Goal: Task Accomplishment & Management: Use online tool/utility

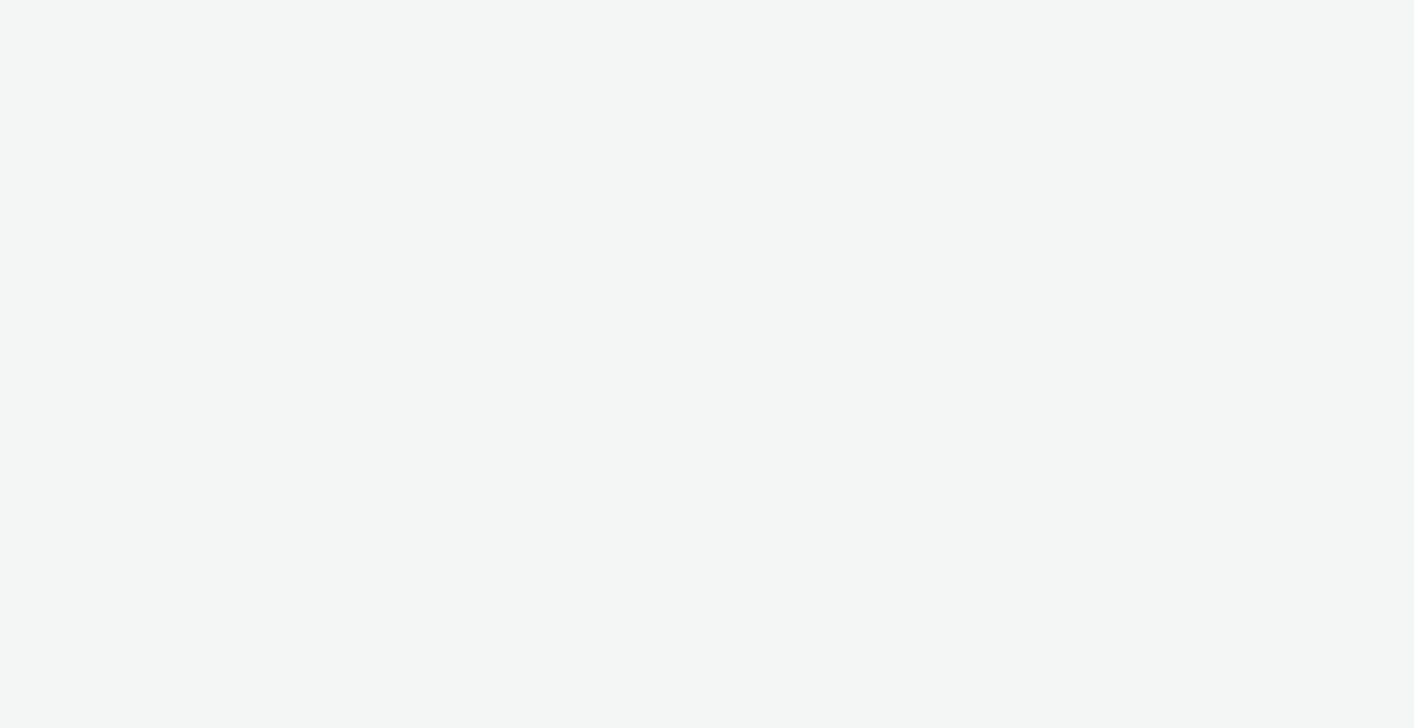
select select "2fc77e36-bb93-4aa3-9dff-dcb08e02eac6"
select select "2405a9d4-3350-4458-8d06-44f78962fa76"
select select "2fc77e36-bb93-4aa3-9dff-dcb08e02eac6"
select select "2405a9d4-3350-4458-8d06-44f78962fa76"
select select "2fc77e36-bb93-4aa3-9dff-dcb08e02eac6"
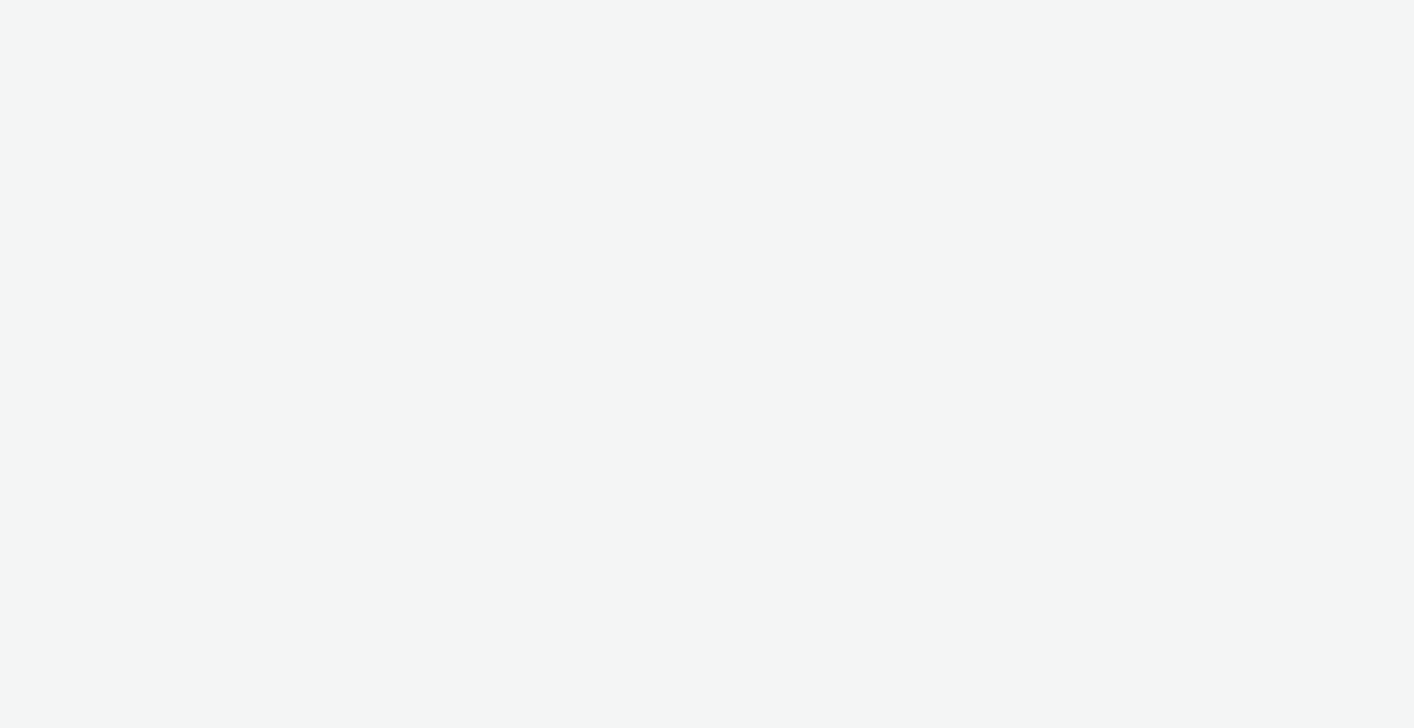
select select "2405a9d4-3350-4458-8d06-44f78962fa76"
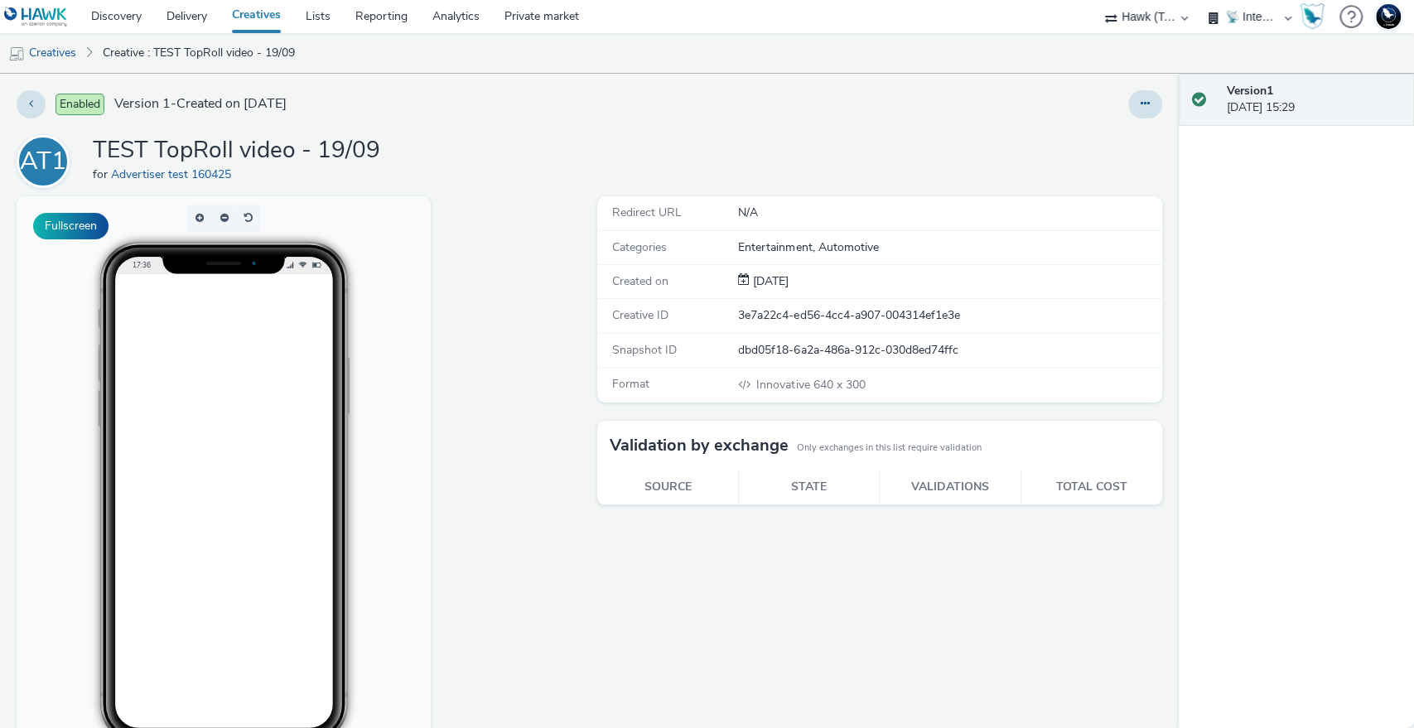
scroll to position [66, 0]
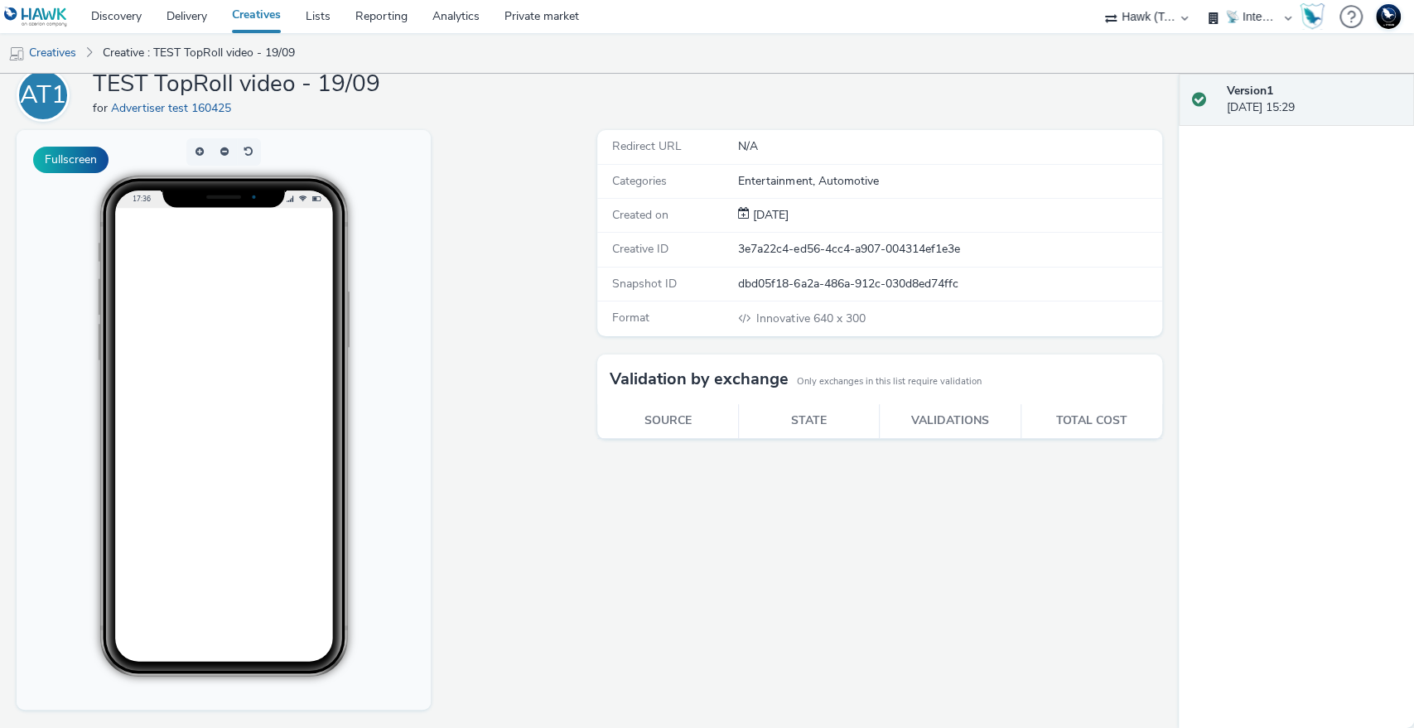
click at [395, 332] on body "17:36" at bounding box center [224, 420] width 414 height 580
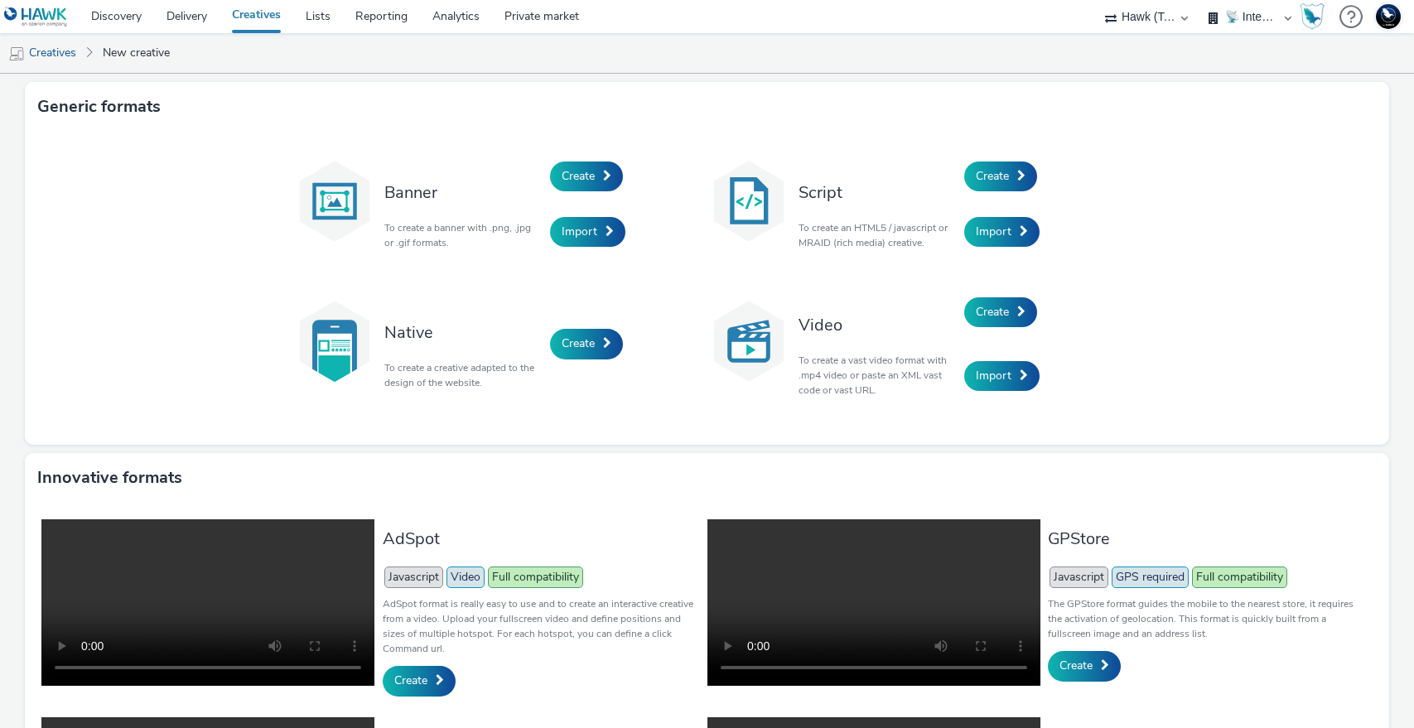
select select "2fc77e36-bb93-4aa3-9dff-dcb08e02eac6"
select select "2405a9d4-3350-4458-8d06-44f78962fa76"
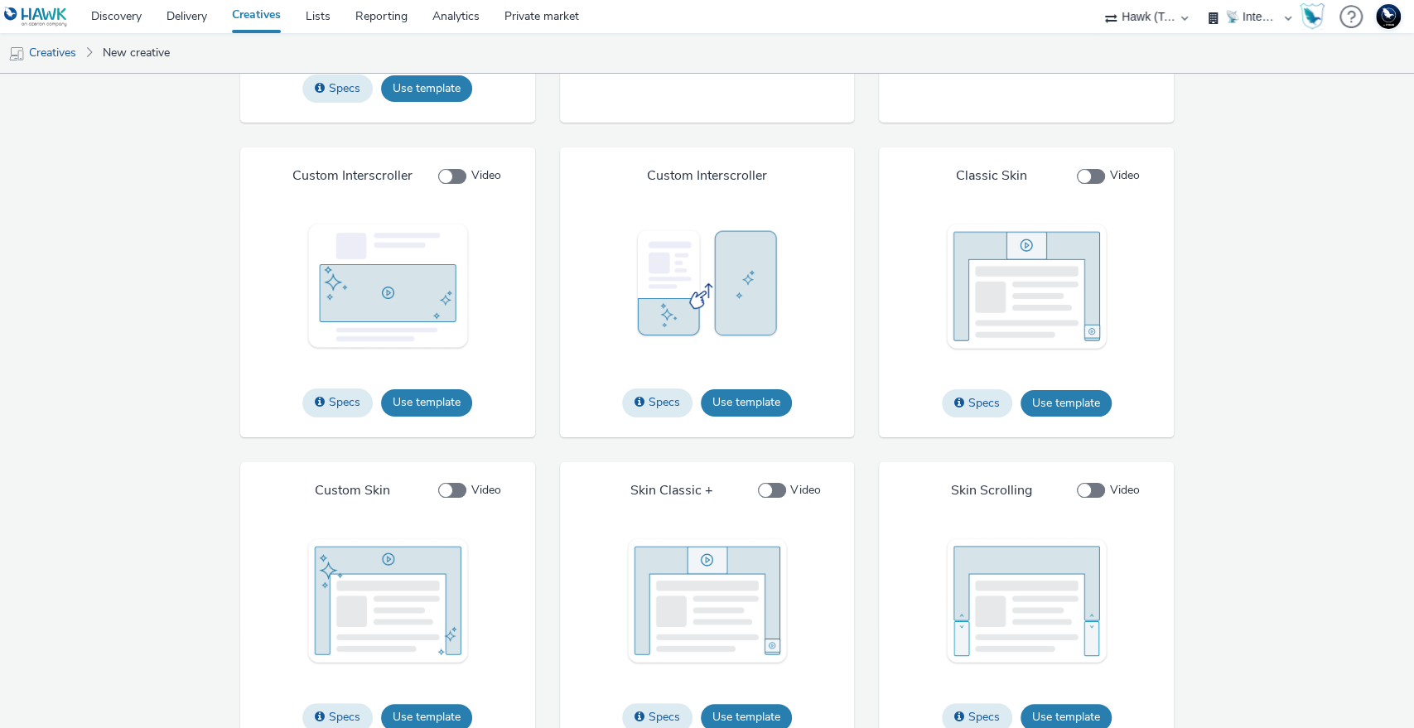
scroll to position [2009, 0]
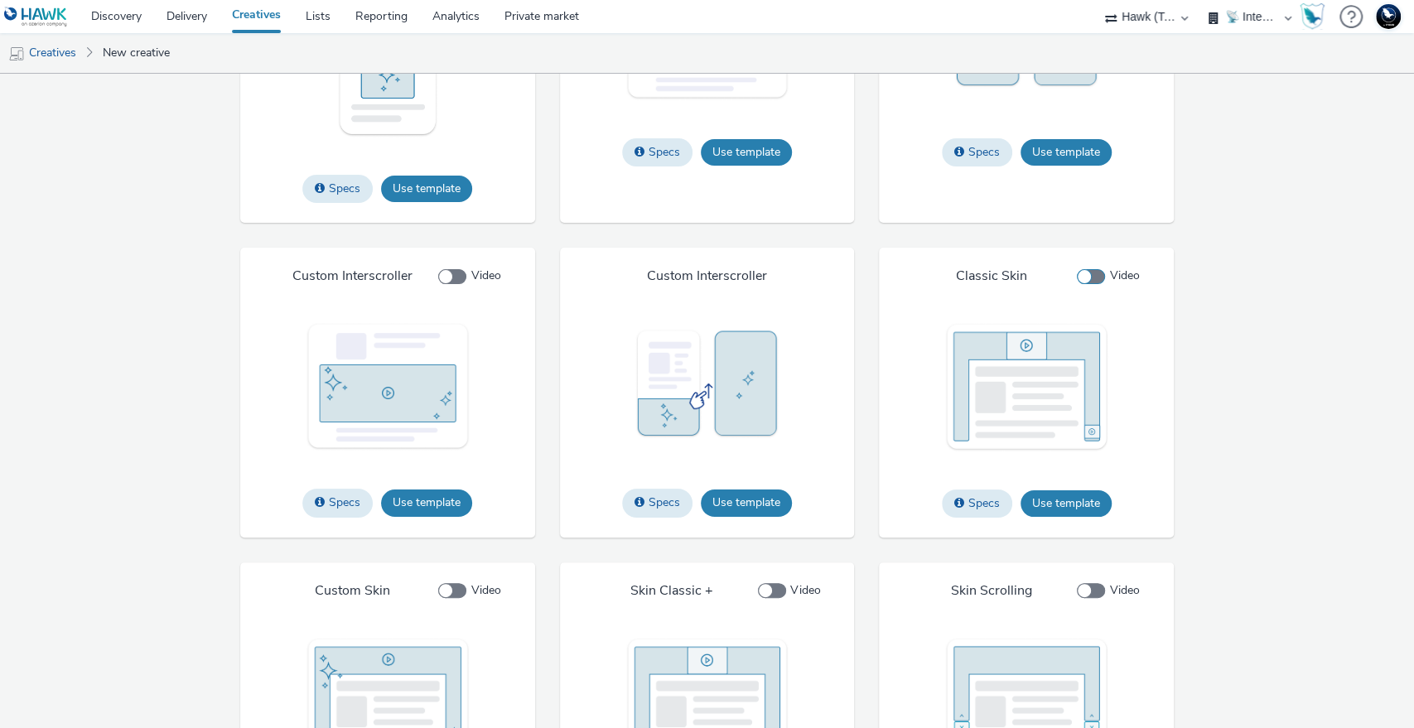
click at [1081, 284] on span at bounding box center [1090, 276] width 28 height 15
click at [1081, 282] on input "Video" at bounding box center [1081, 276] width 11 height 11
checkbox input "true"
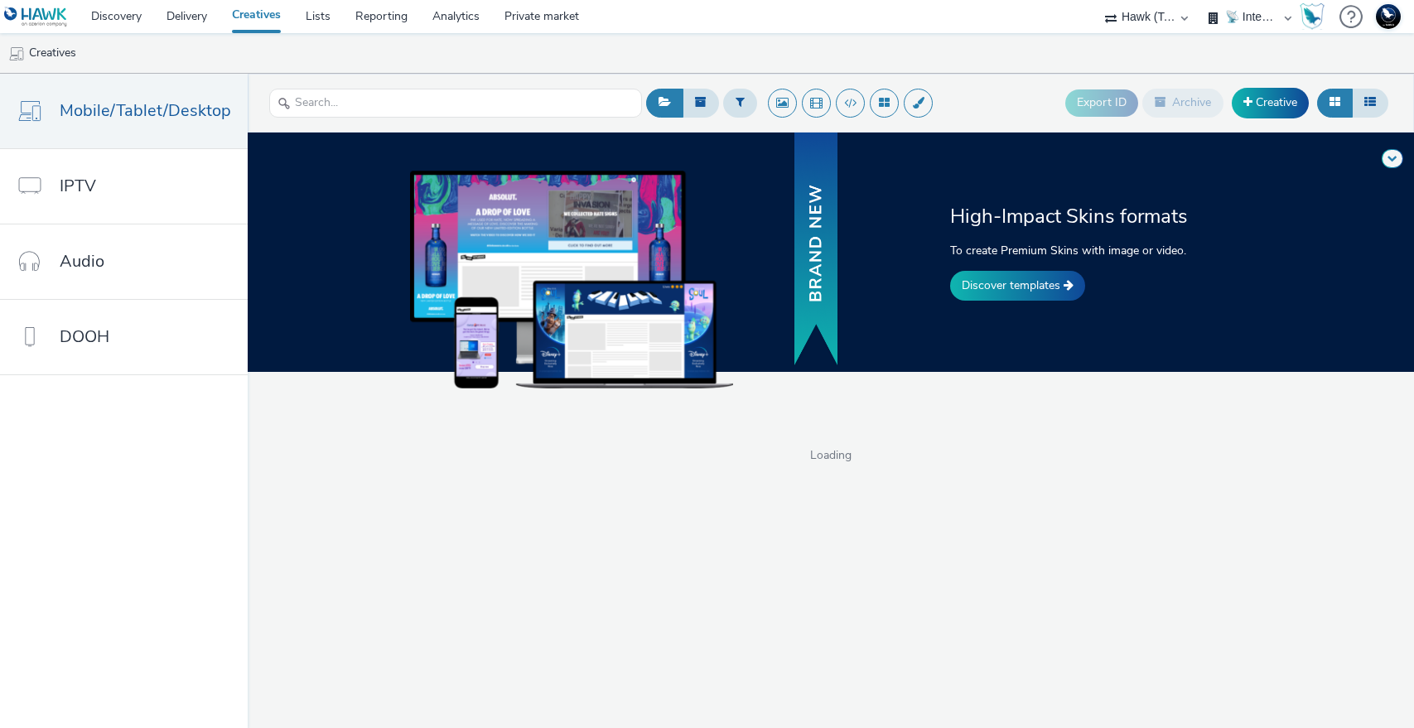
select select "2fc77e36-bb93-4aa3-9dff-dcb08e02eac6"
select select "2405a9d4-3350-4458-8d06-44f78962fa76"
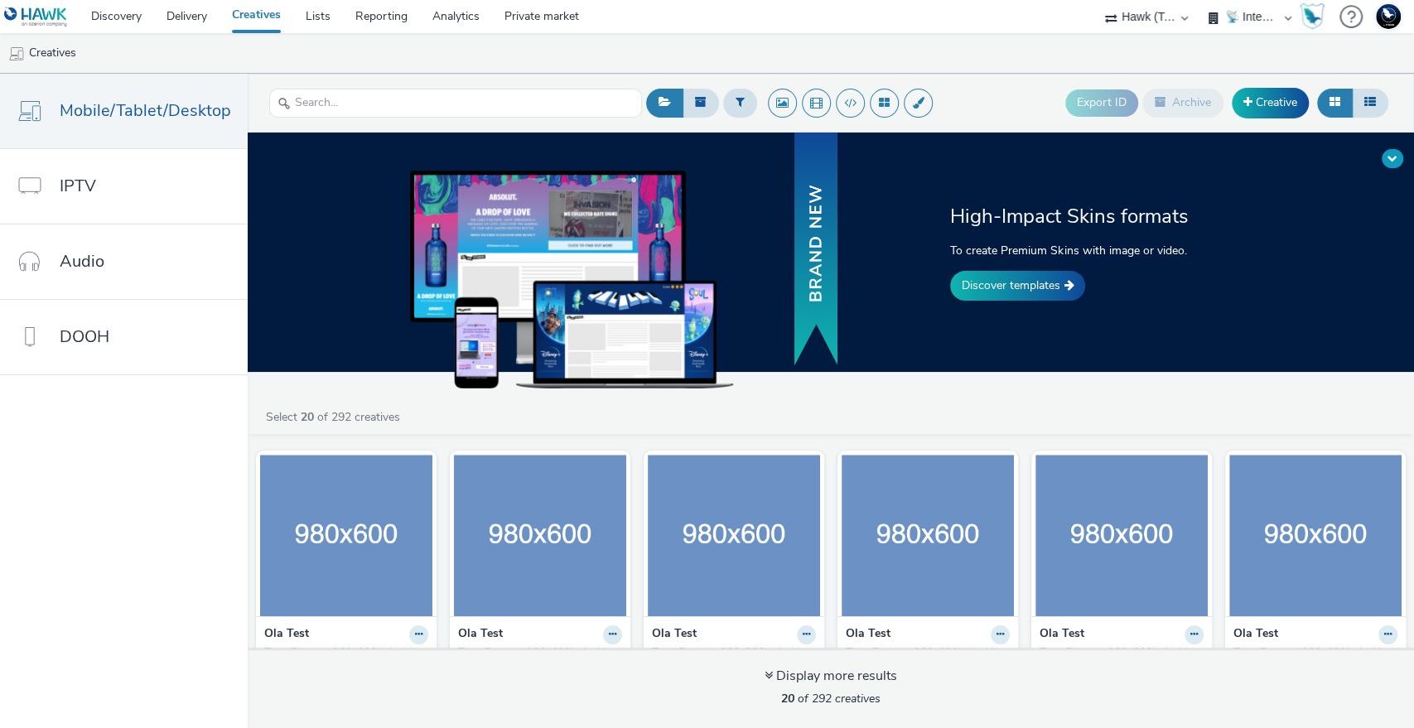
click at [1385, 157] on button at bounding box center [1392, 158] width 22 height 19
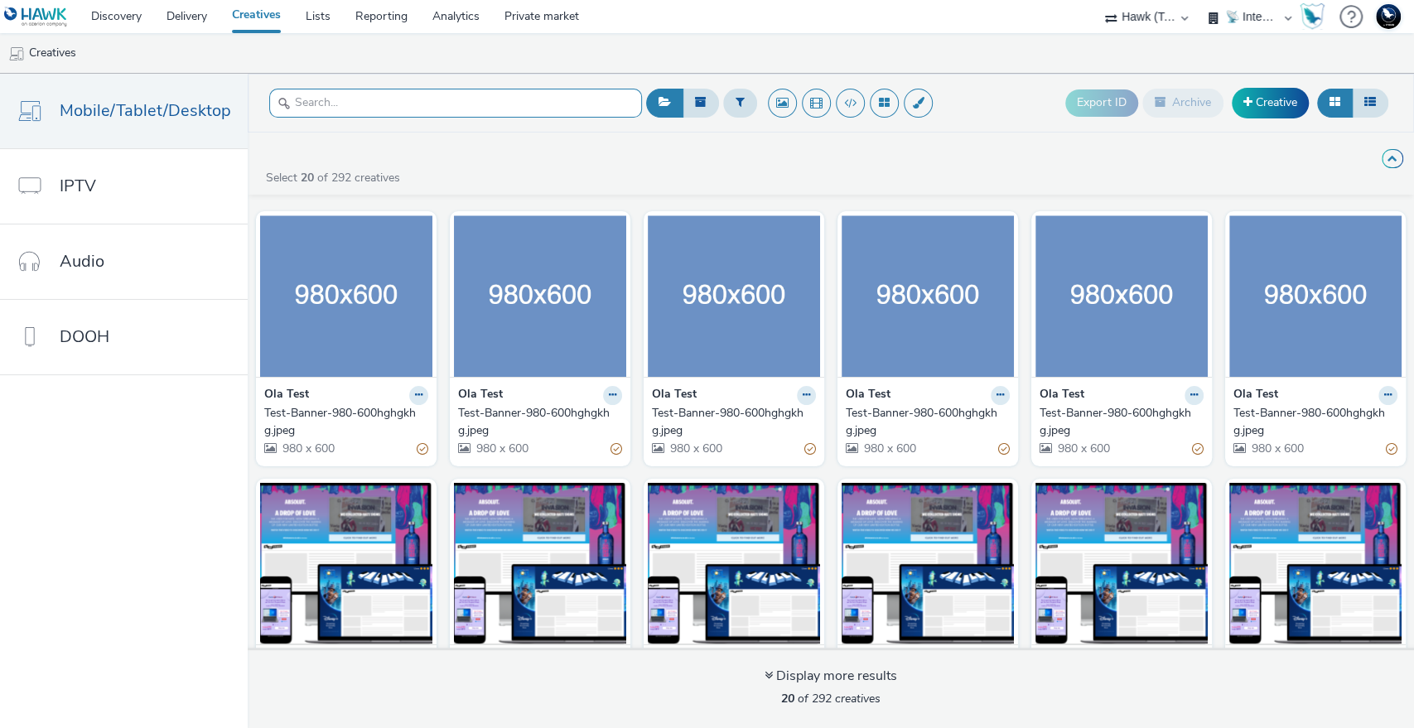
click at [436, 112] on input "text" at bounding box center [455, 103] width 373 height 29
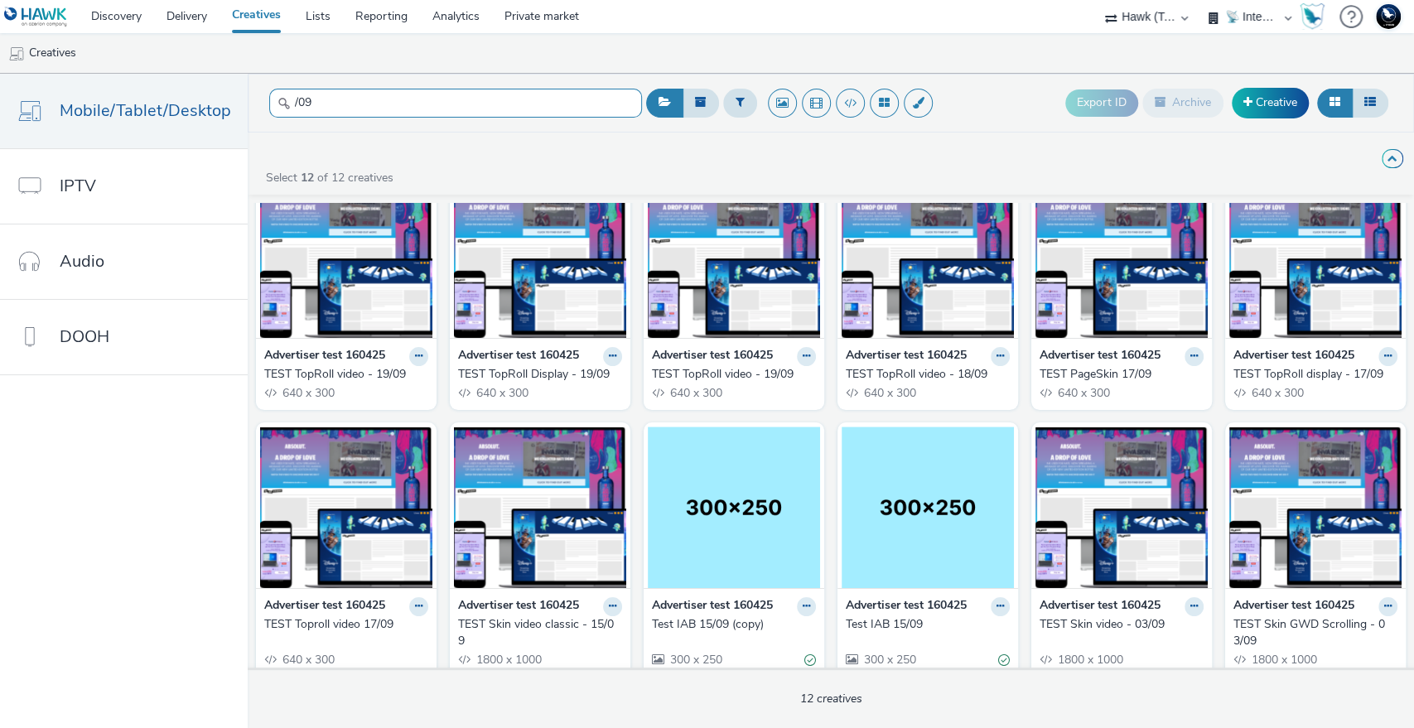
scroll to position [54, 0]
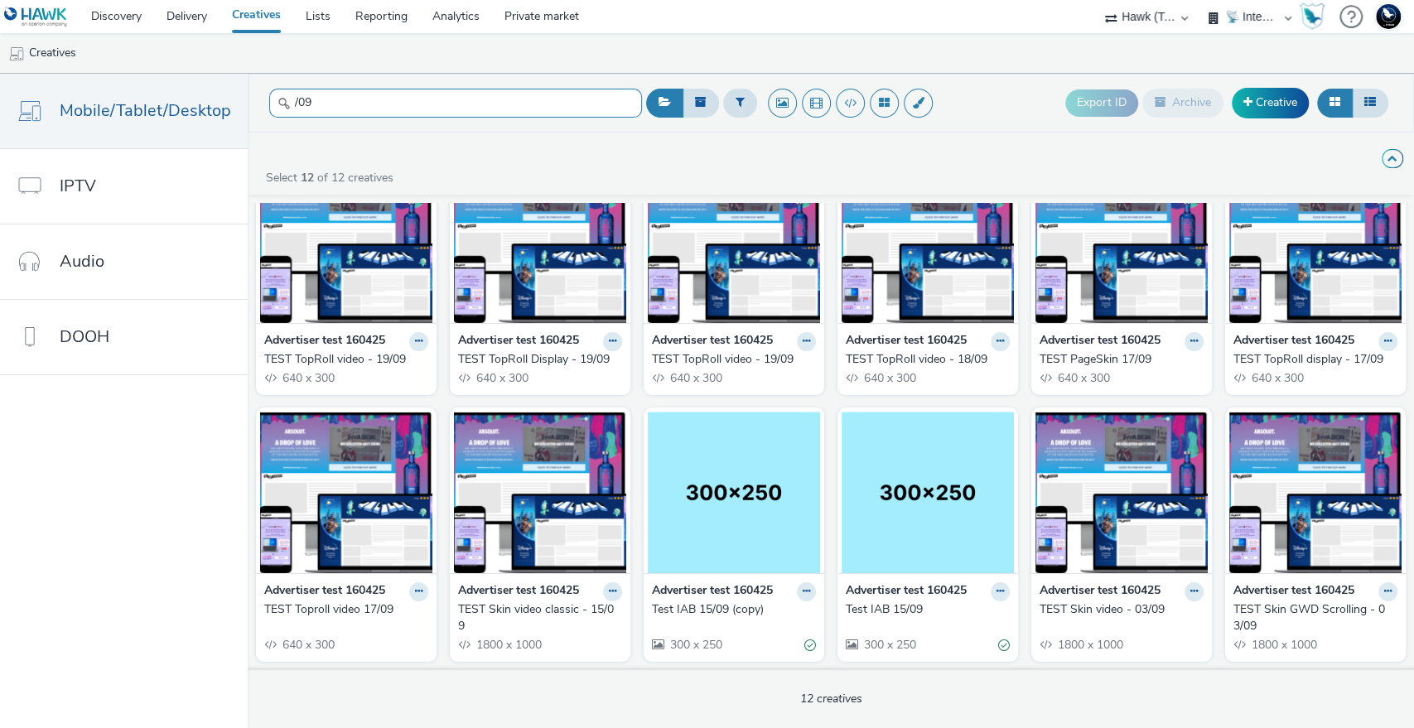
type input "/09"
click at [1266, 108] on link "Creative" at bounding box center [1269, 103] width 77 height 30
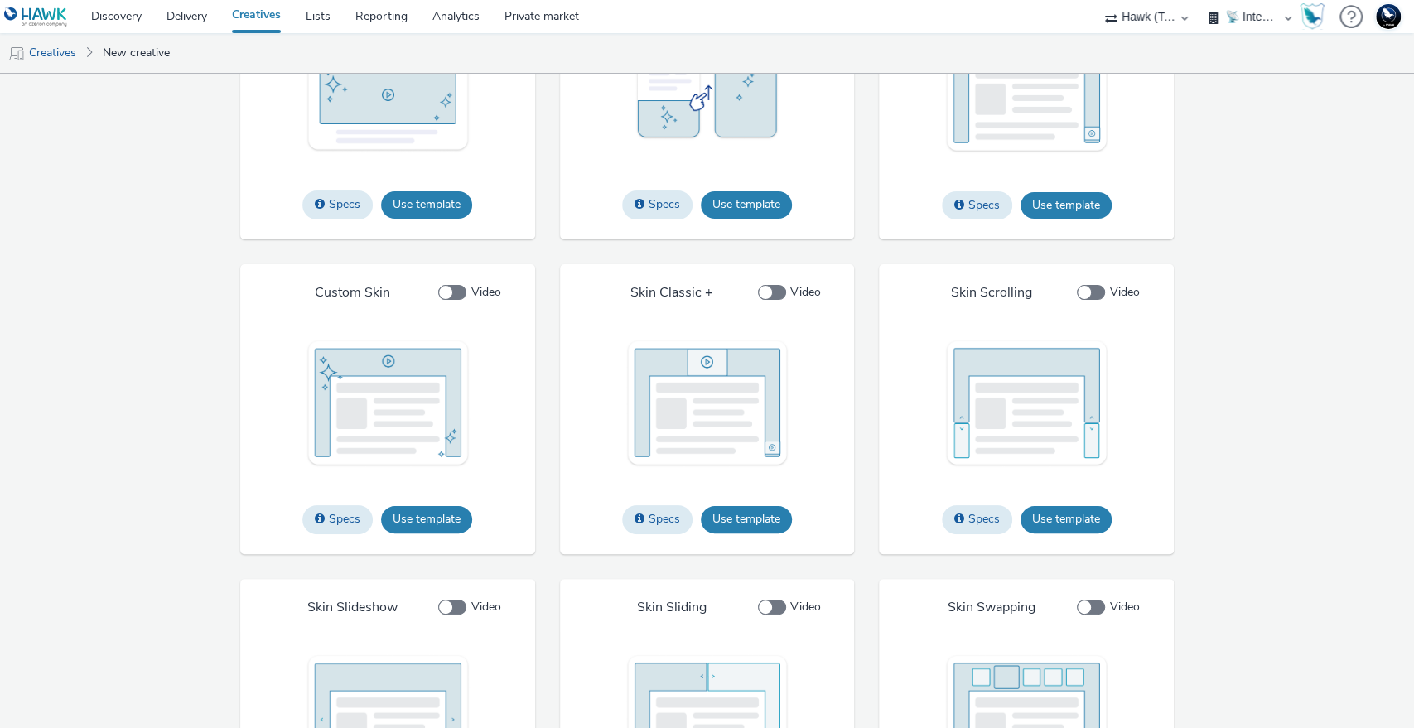
scroll to position [2101, 0]
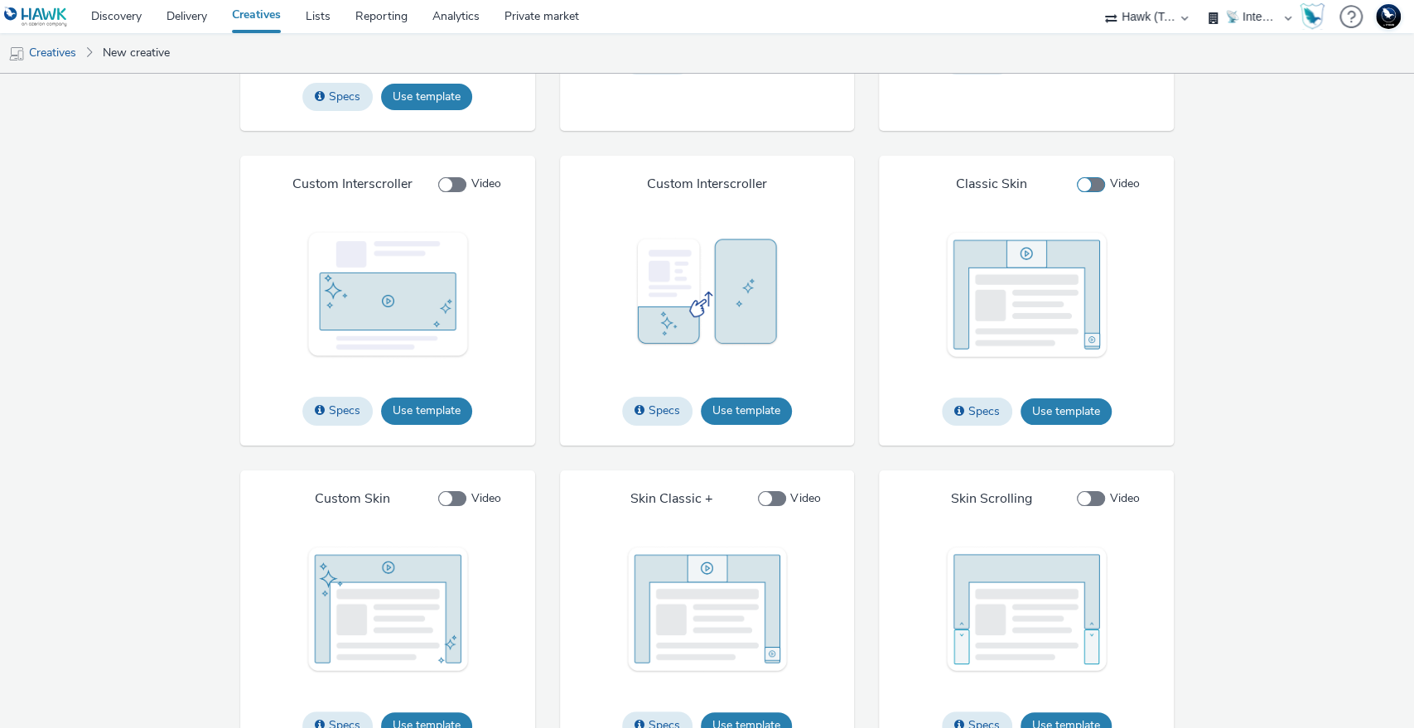
click at [1086, 192] on span at bounding box center [1090, 184] width 28 height 15
click at [1086, 190] on input "Video" at bounding box center [1081, 184] width 11 height 11
checkbox input "true"
click at [1083, 425] on button "Use template" at bounding box center [1065, 411] width 91 height 26
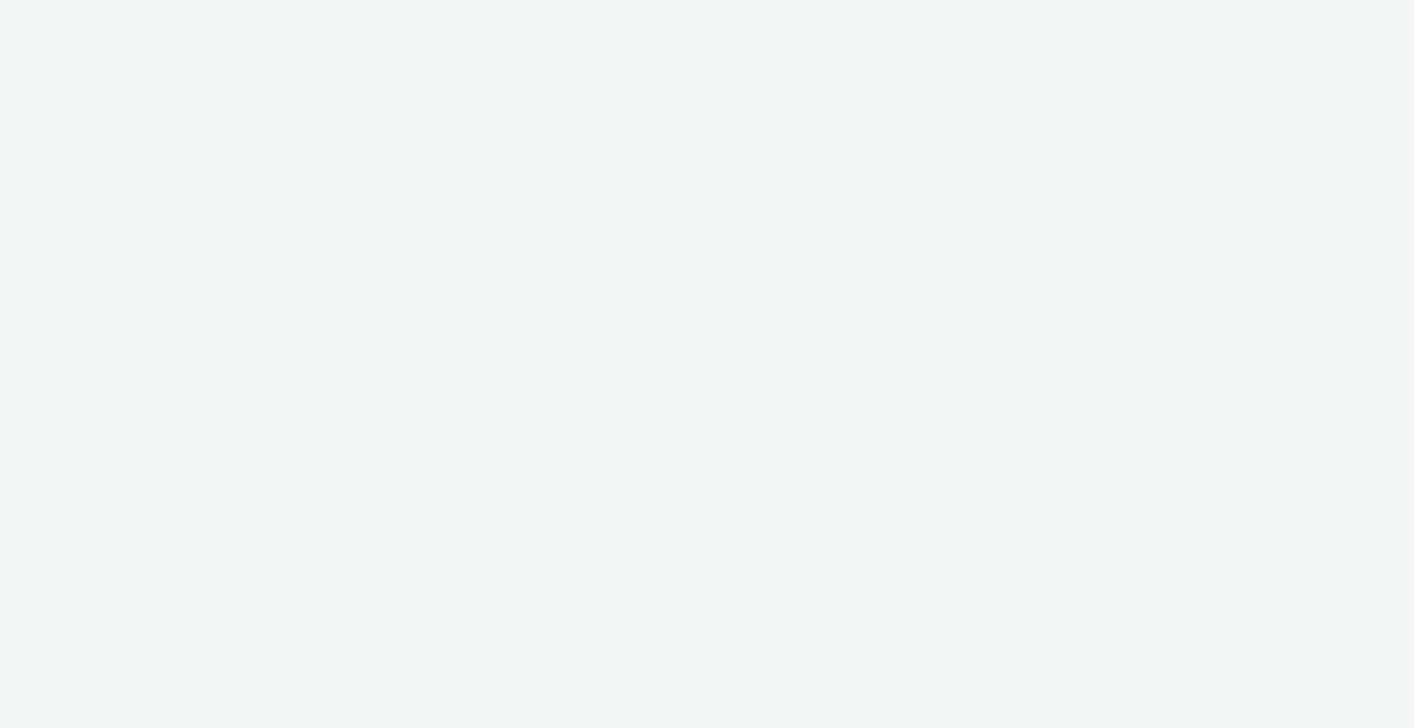
select select "2fc77e36-bb93-4aa3-9dff-dcb08e02eac6"
select select "2405a9d4-3350-4458-8d06-44f78962fa76"
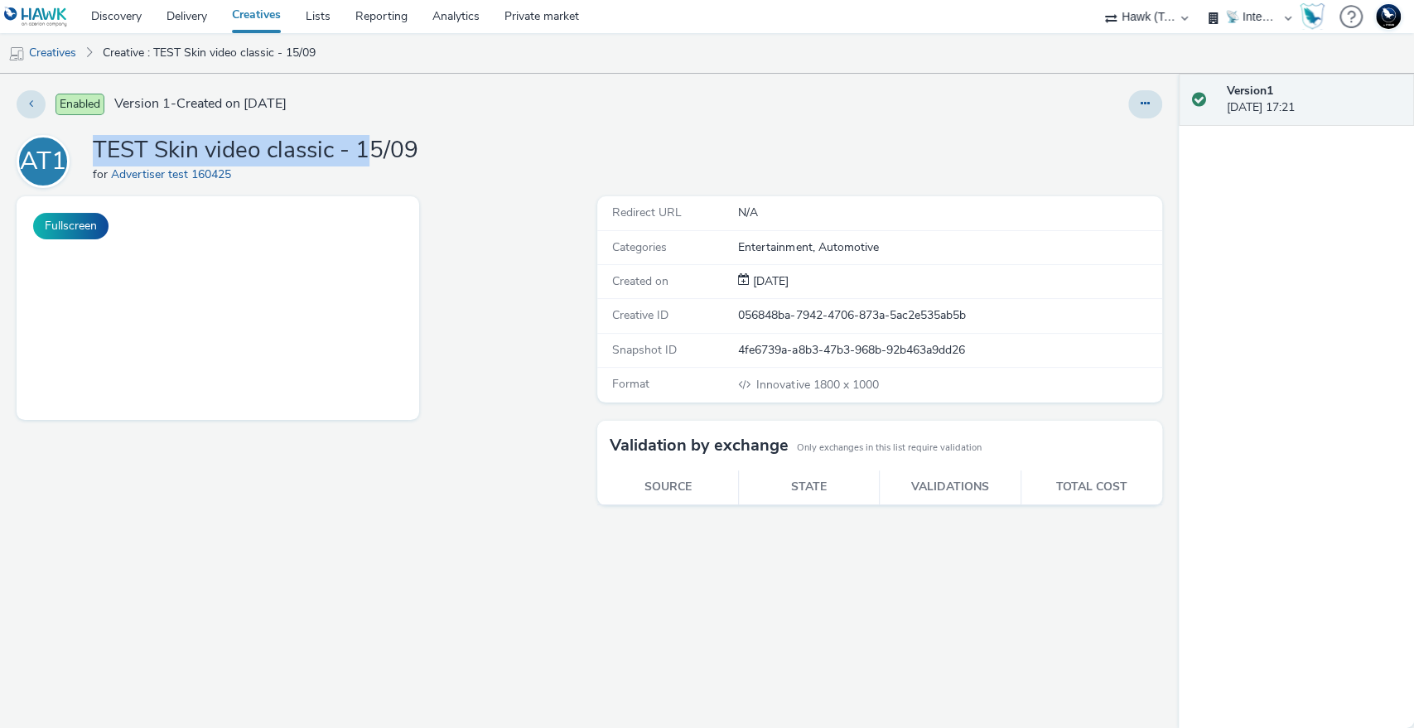
drag, startPoint x: 365, startPoint y: 143, endPoint x: 86, endPoint y: 136, distance: 279.2
click at [86, 136] on div "AT1 TEST Skin video classic - 15/09 for Advertiser test 160425" at bounding box center [589, 161] width 1145 height 53
click at [442, 149] on div "AT1 TEST Skin video classic - 15/09 for Advertiser test 160425" at bounding box center [589, 161] width 1145 height 53
drag, startPoint x: 469, startPoint y: 148, endPoint x: 97, endPoint y: 148, distance: 371.8
click at [97, 148] on div "AT1 TEST Skin video classic - 15/09 for Advertiser test 160425" at bounding box center [589, 161] width 1145 height 53
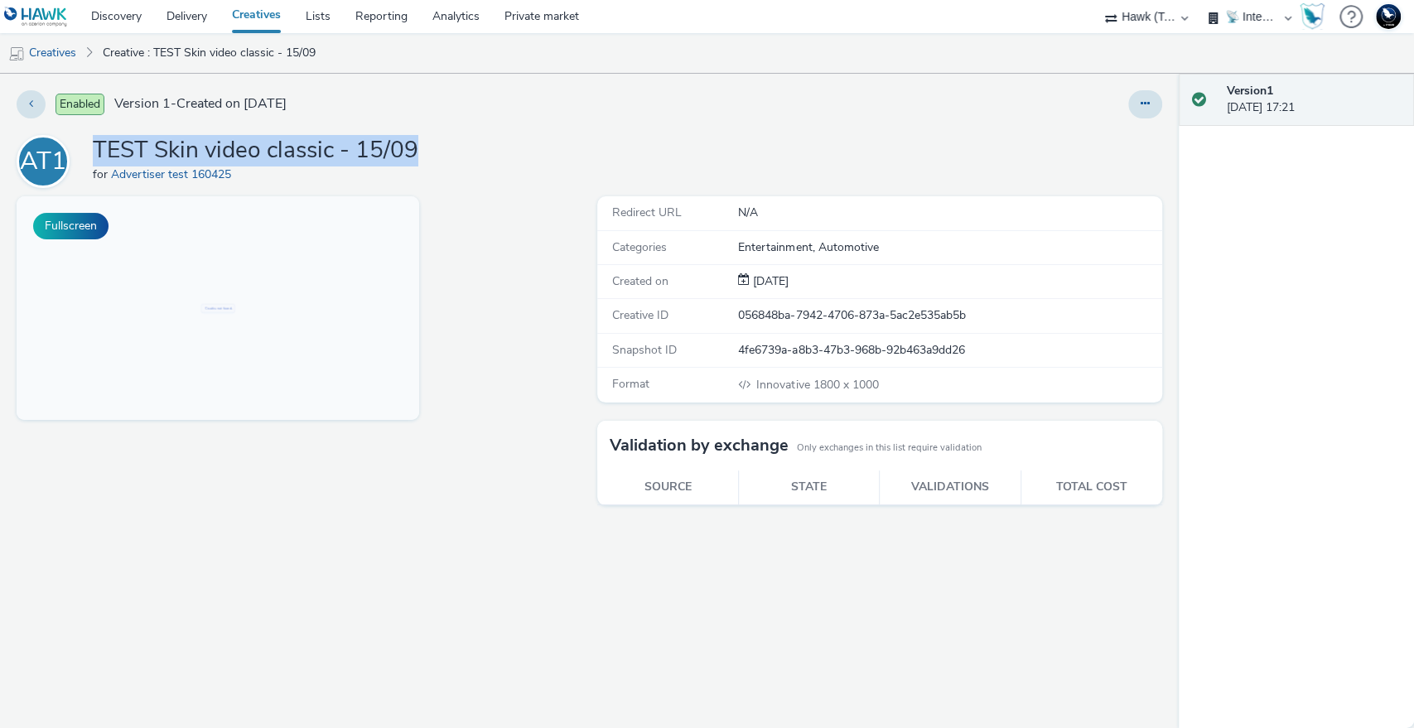
copy h1 "TEST Skin video classic - 15/09"
click at [1146, 107] on icon at bounding box center [1144, 104] width 9 height 12
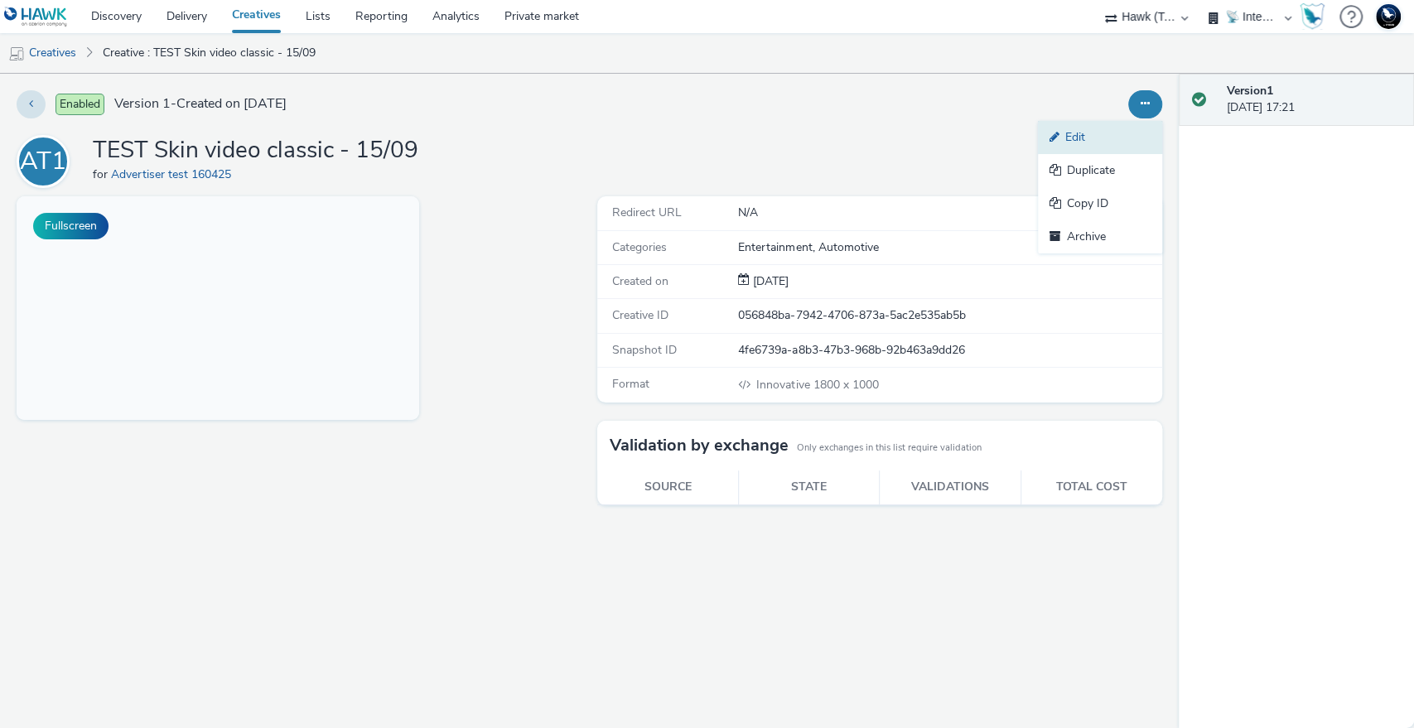
click at [1073, 140] on link "Edit" at bounding box center [1100, 137] width 124 height 33
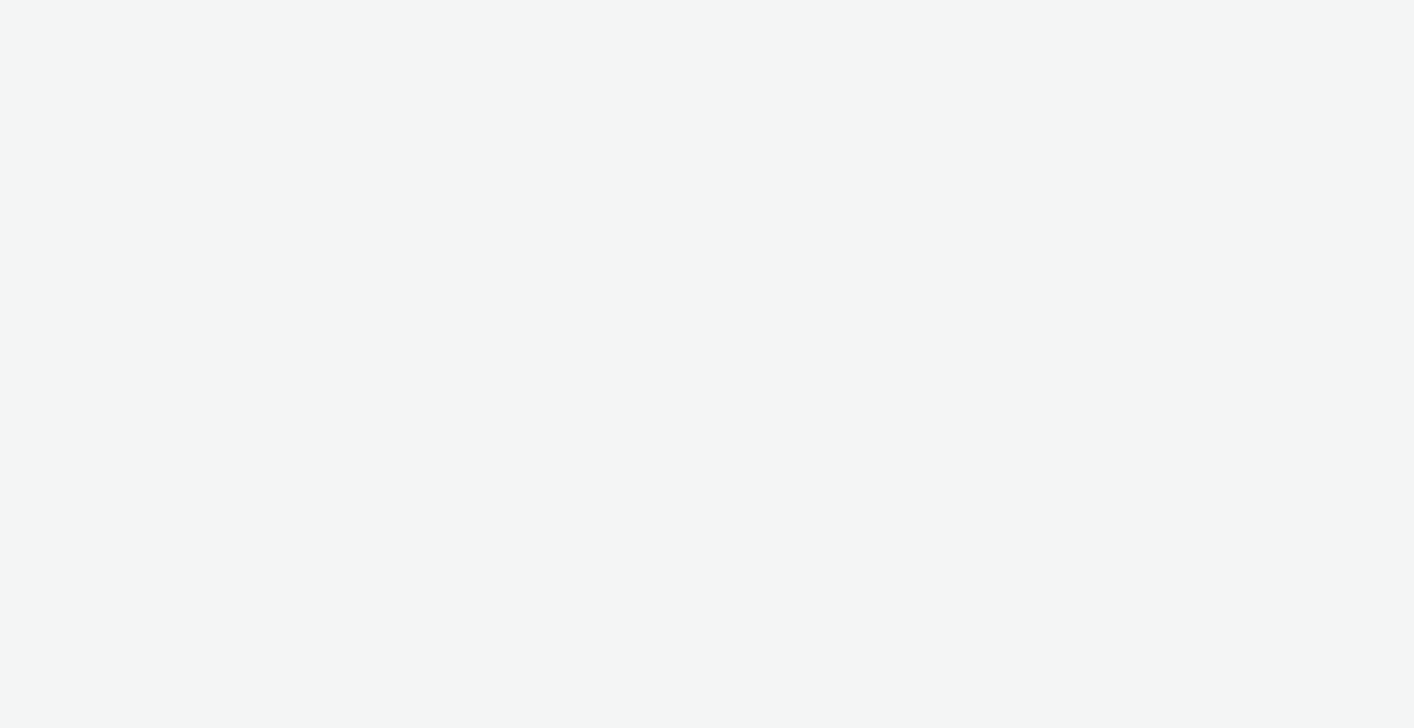
select select "2fc77e36-bb93-4aa3-9dff-dcb08e02eac6"
select select "2405a9d4-3350-4458-8d06-44f78962fa76"
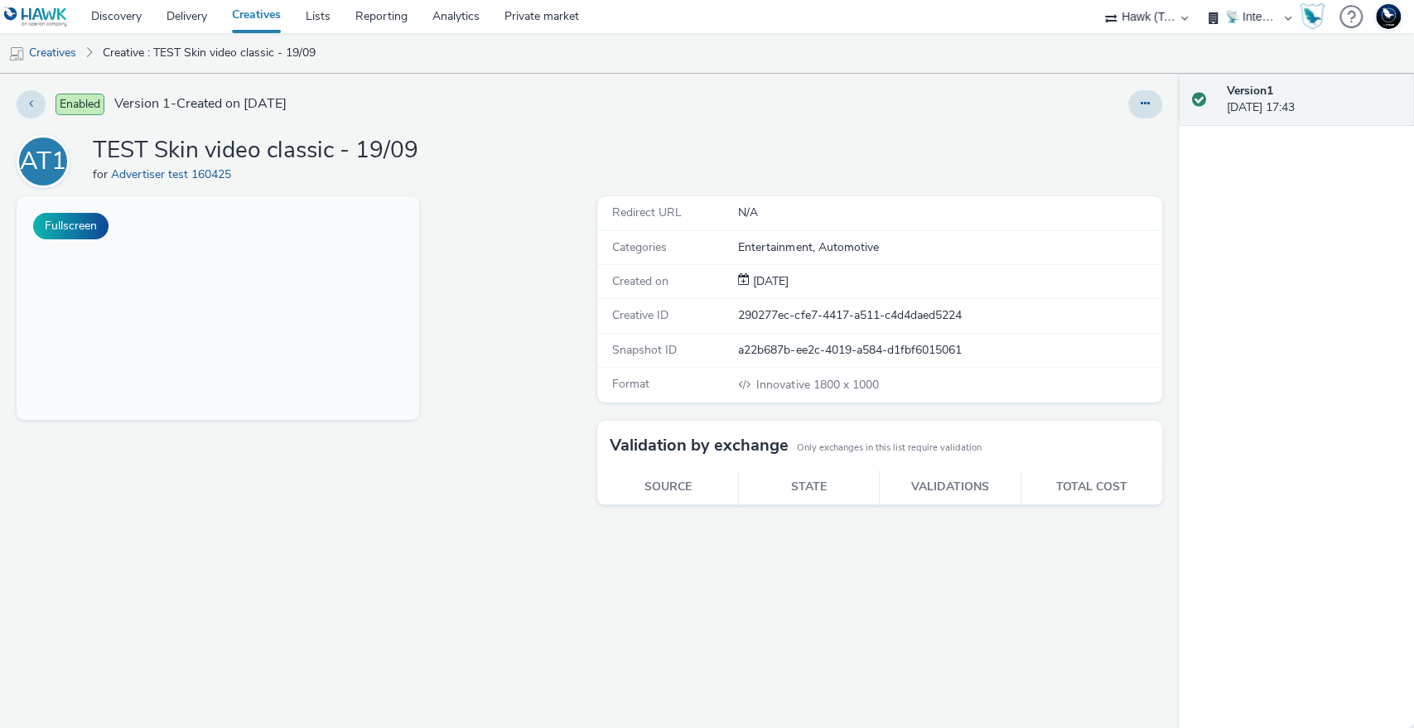
drag, startPoint x: 162, startPoint y: 3, endPoint x: 998, endPoint y: 116, distance: 843.1
click at [998, 116] on div at bounding box center [933, 104] width 458 height 28
click at [185, 17] on link "Delivery" at bounding box center [186, 16] width 65 height 33
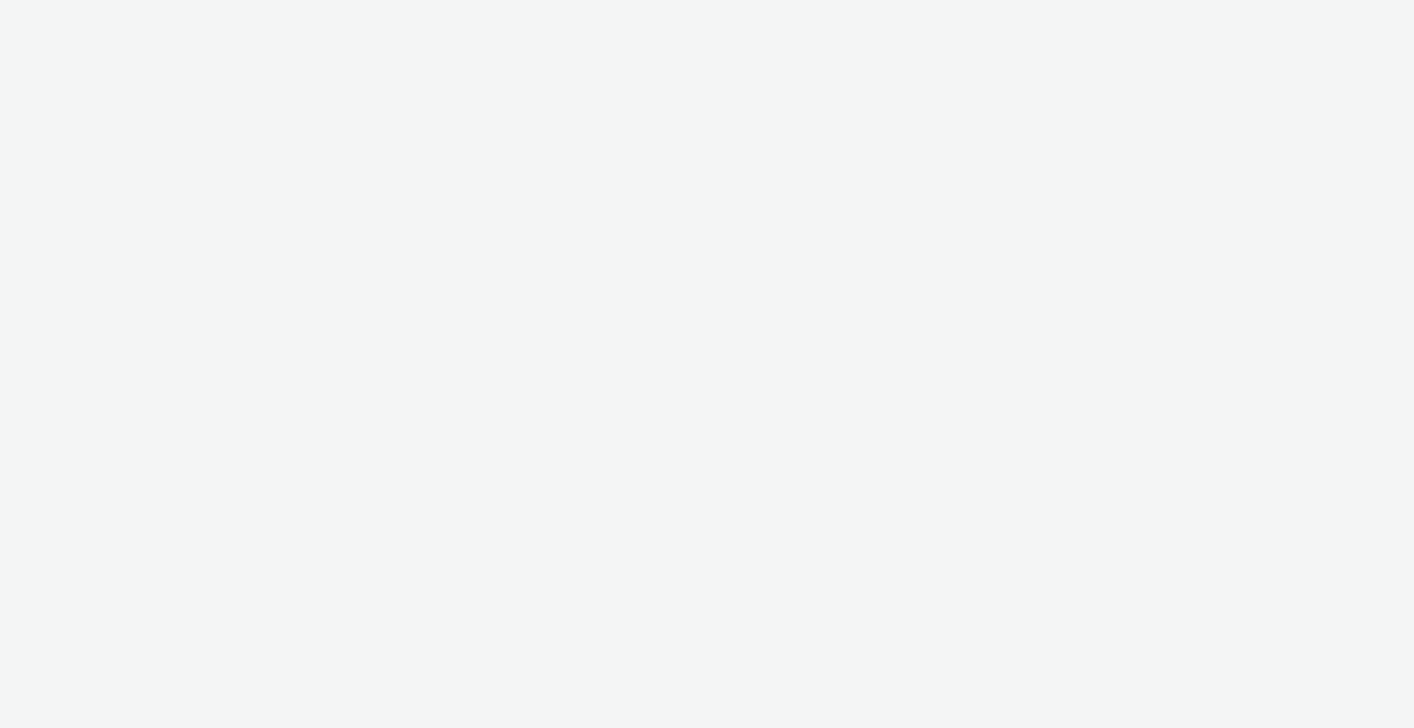
select select "2fc77e36-bb93-4aa3-9dff-dcb08e02eac6"
select select "2405a9d4-3350-4458-8d06-44f78962fa76"
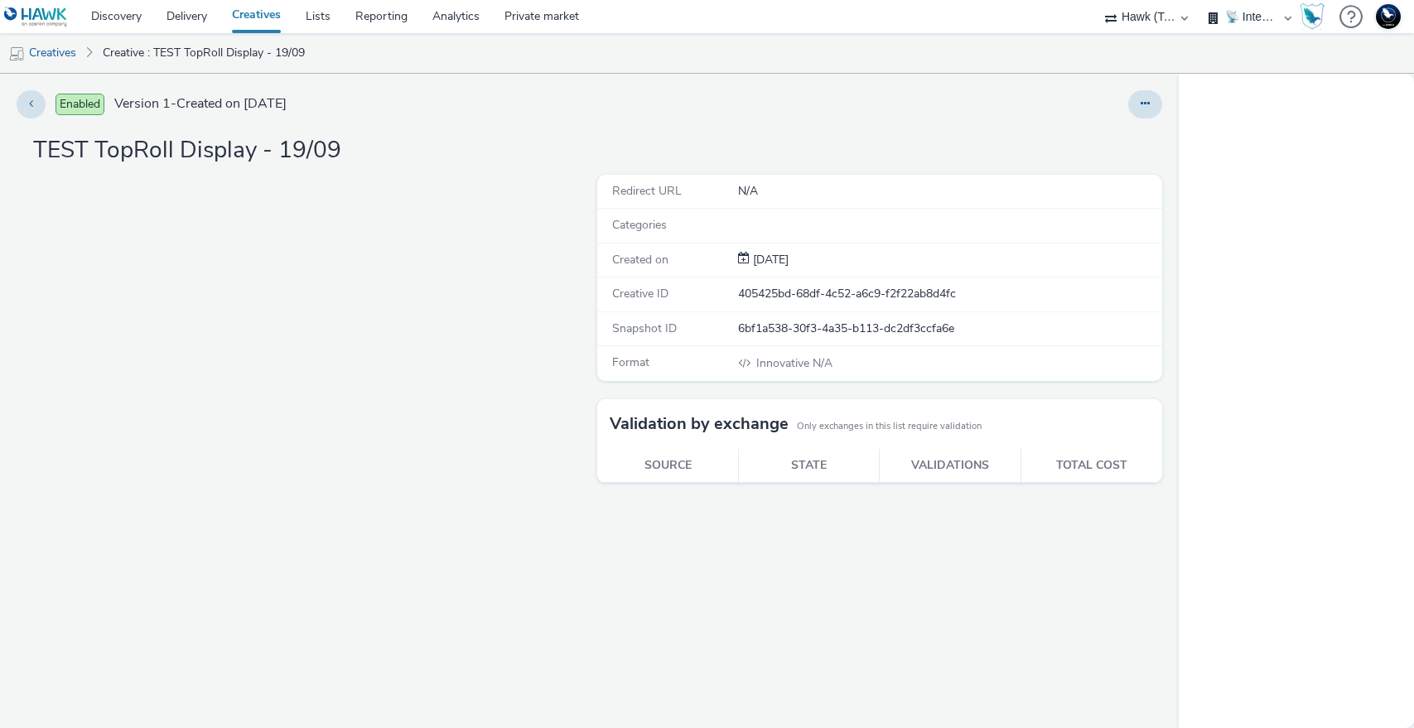
select select "2fc77e36-bb93-4aa3-9dff-dcb08e02eac6"
select select "2405a9d4-3350-4458-8d06-44f78962fa76"
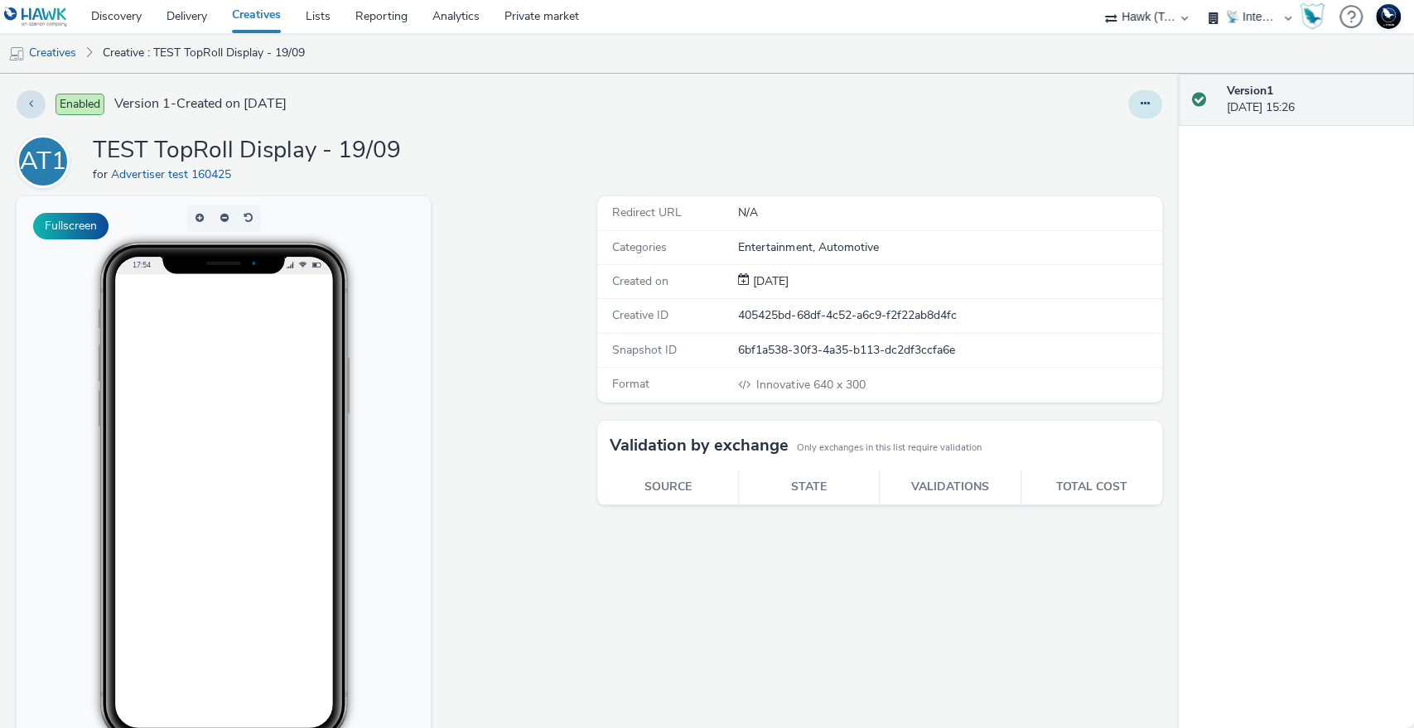
click at [1128, 95] on button at bounding box center [1145, 104] width 34 height 28
click at [1057, 137] on link "Edit" at bounding box center [1100, 137] width 124 height 33
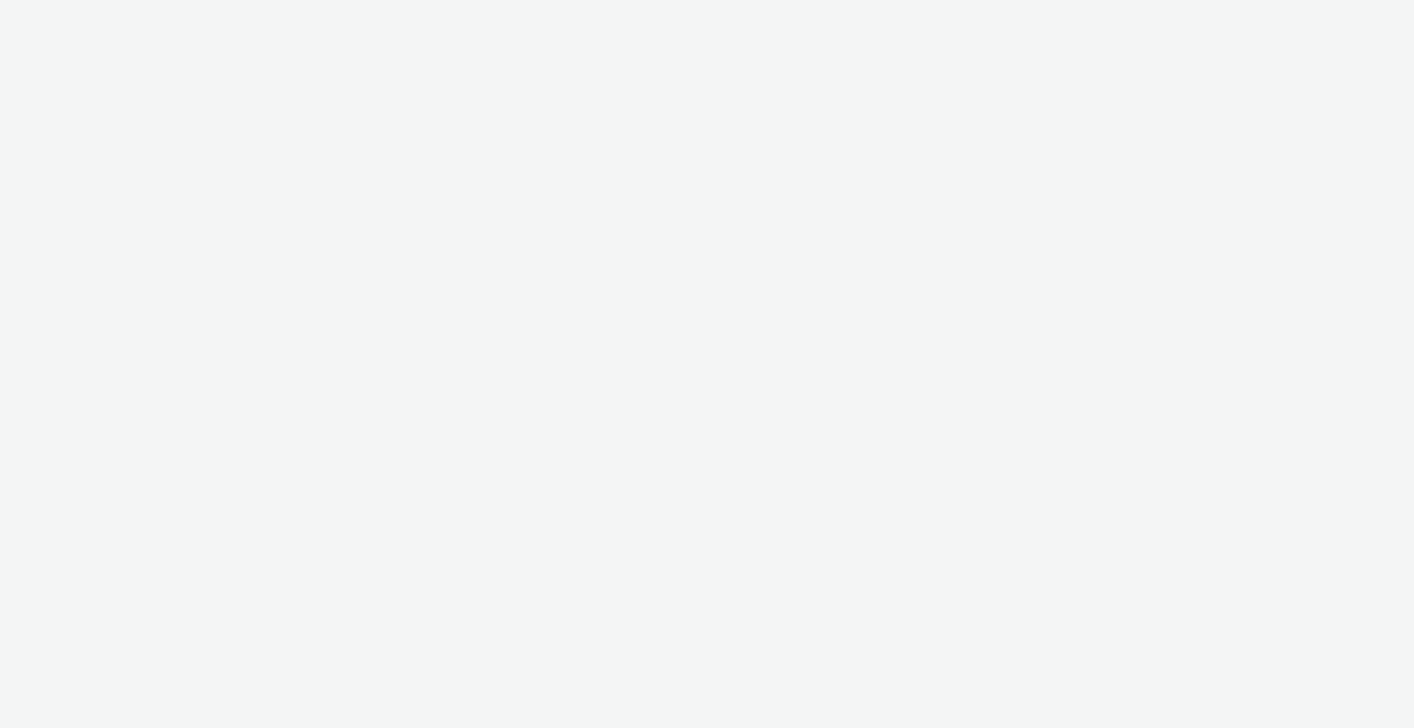
select select "2fc77e36-bb93-4aa3-9dff-dcb08e02eac6"
select select "2405a9d4-3350-4458-8d06-44f78962fa76"
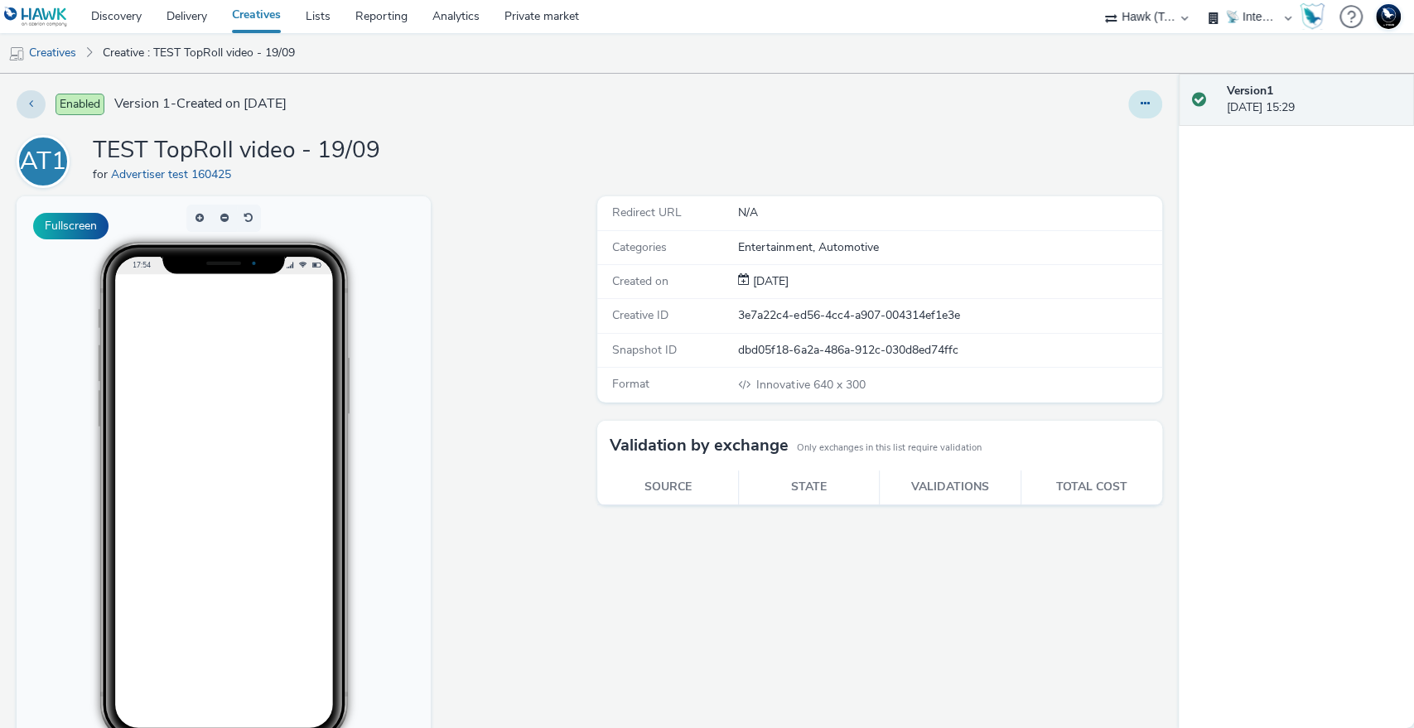
click at [1128, 104] on button at bounding box center [1145, 104] width 34 height 28
click at [1065, 132] on link "Edit" at bounding box center [1100, 137] width 124 height 33
